Goal: Task Accomplishment & Management: Use online tool/utility

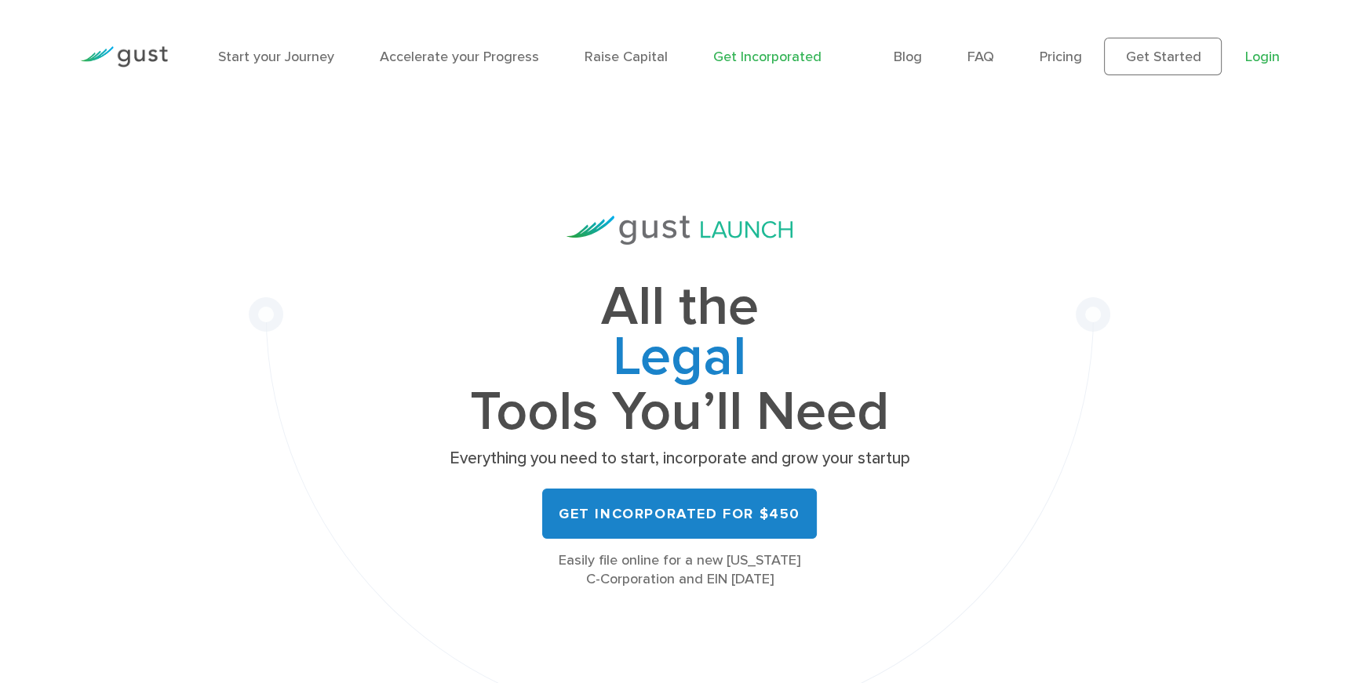
click at [1256, 58] on link "Login" at bounding box center [1262, 57] width 35 height 16
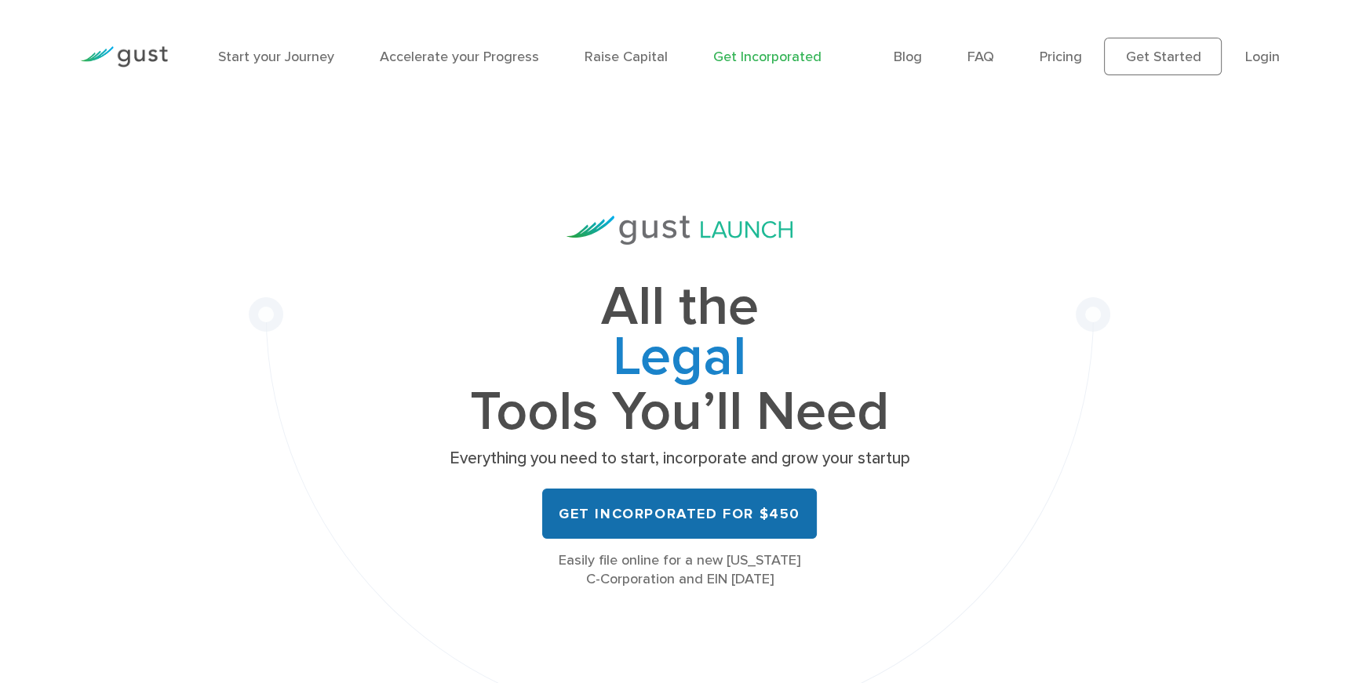
click at [790, 515] on link "Get Incorporated for $450" at bounding box center [679, 514] width 275 height 50
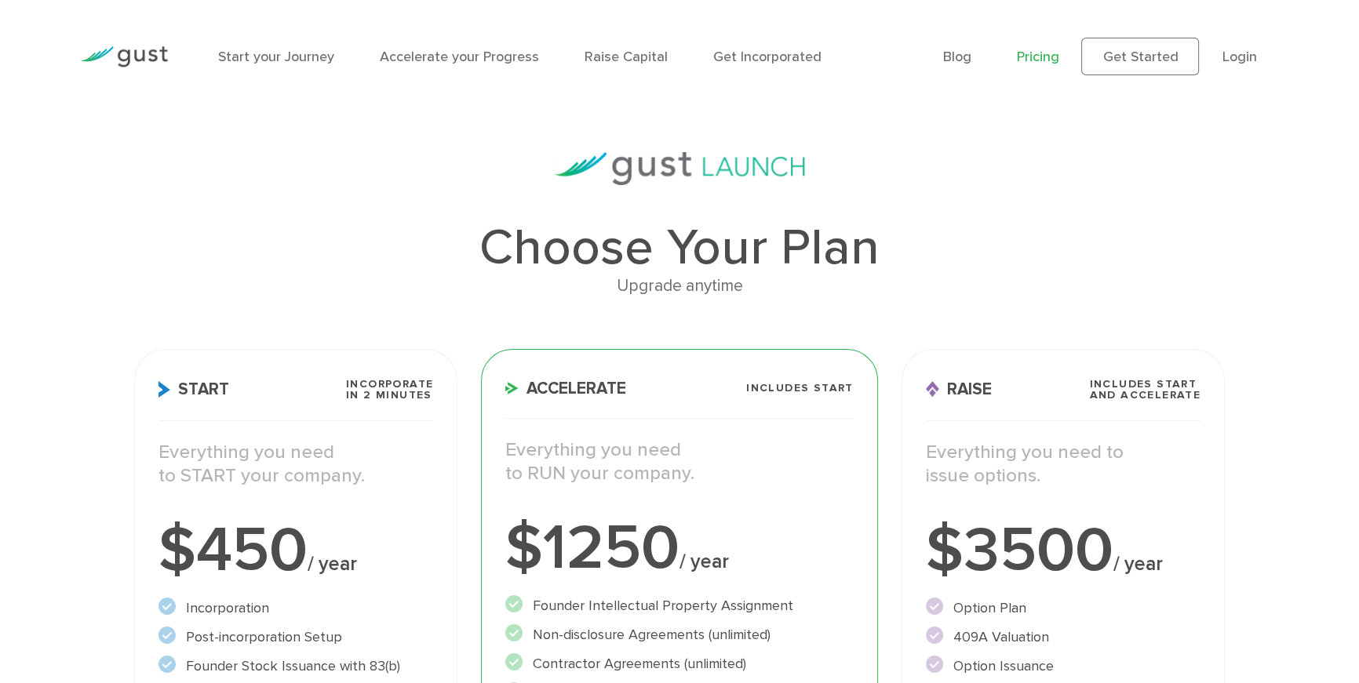
scroll to position [247, 0]
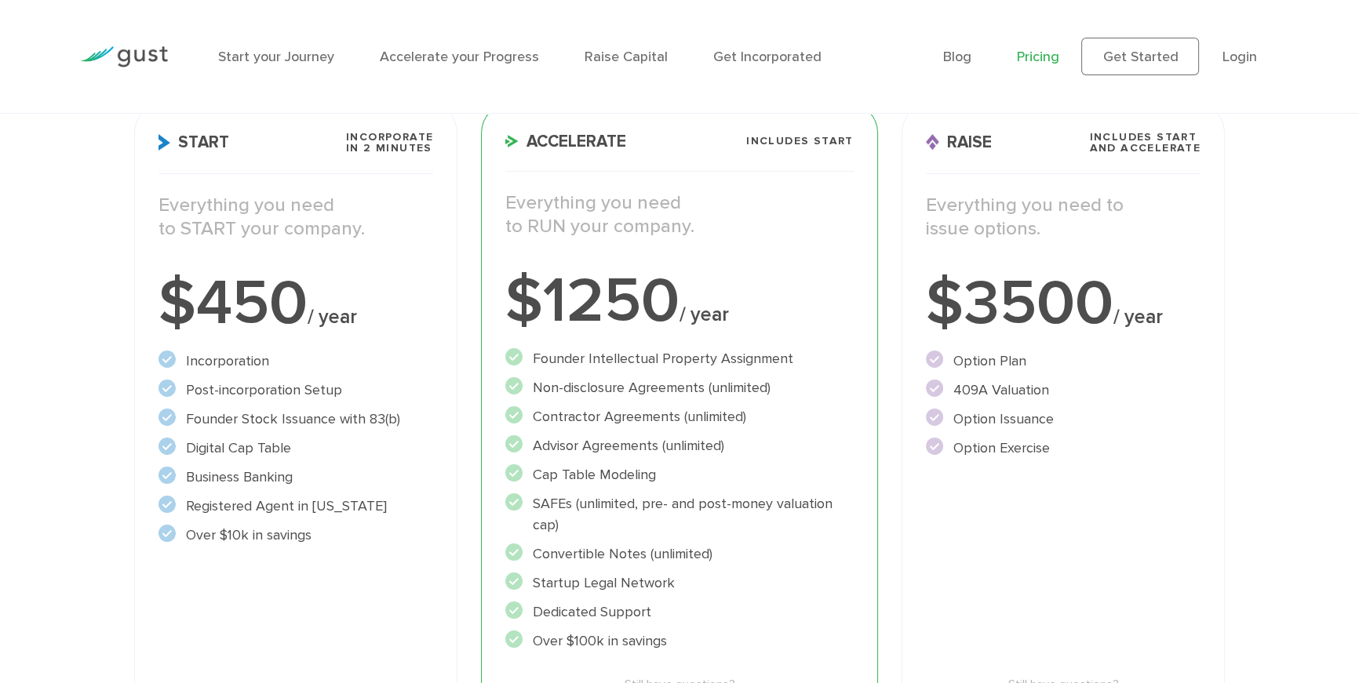
click at [285, 463] on ul "Incorporation" at bounding box center [296, 448] width 275 height 195
